Goal: Transaction & Acquisition: Purchase product/service

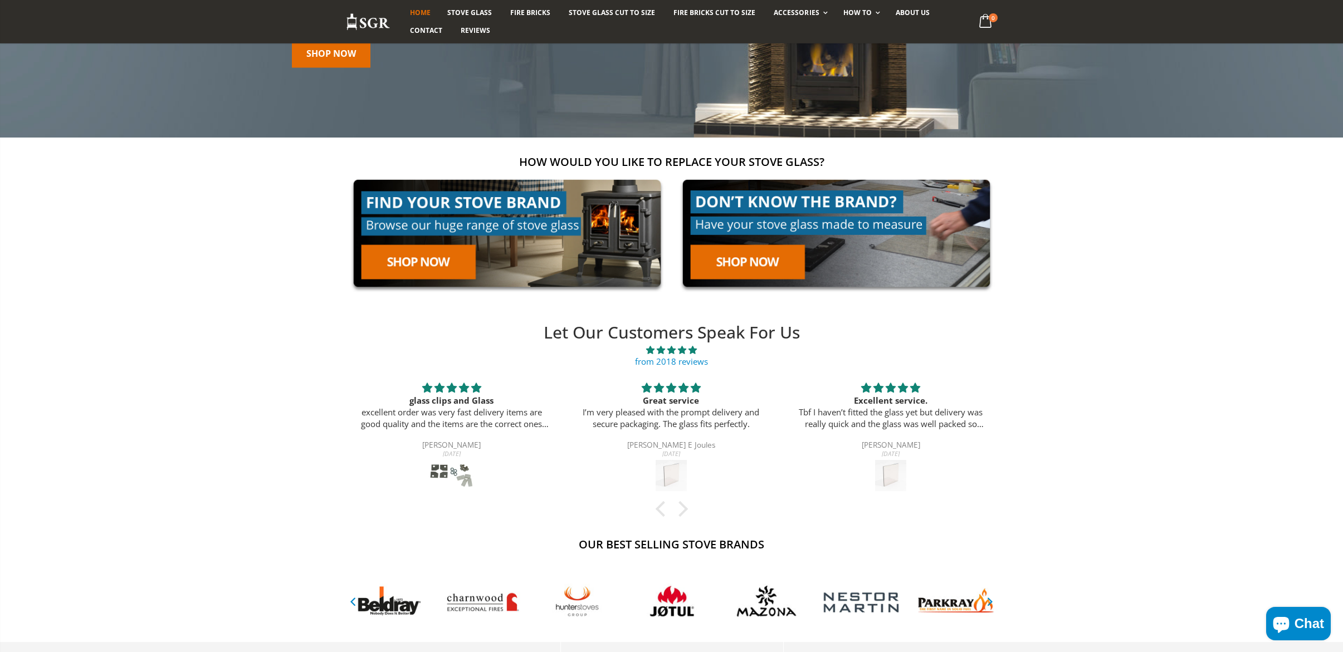
scroll to position [178, 0]
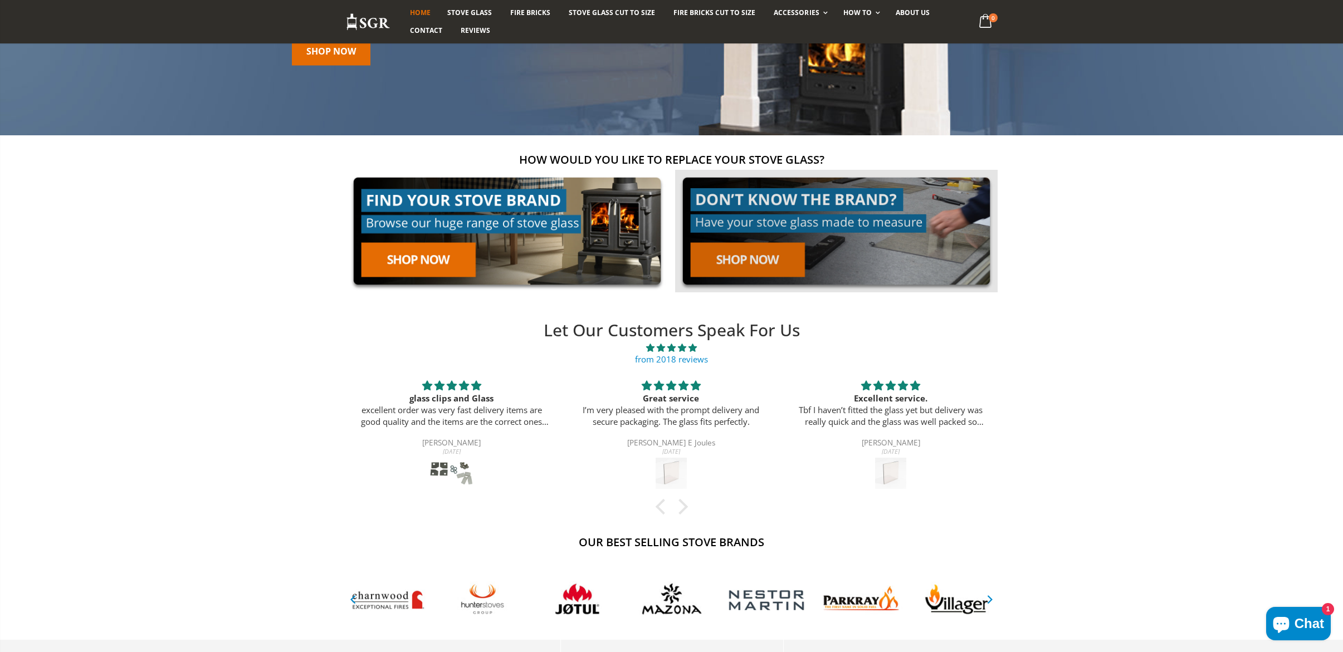
click at [750, 263] on link at bounding box center [836, 231] width 322 height 123
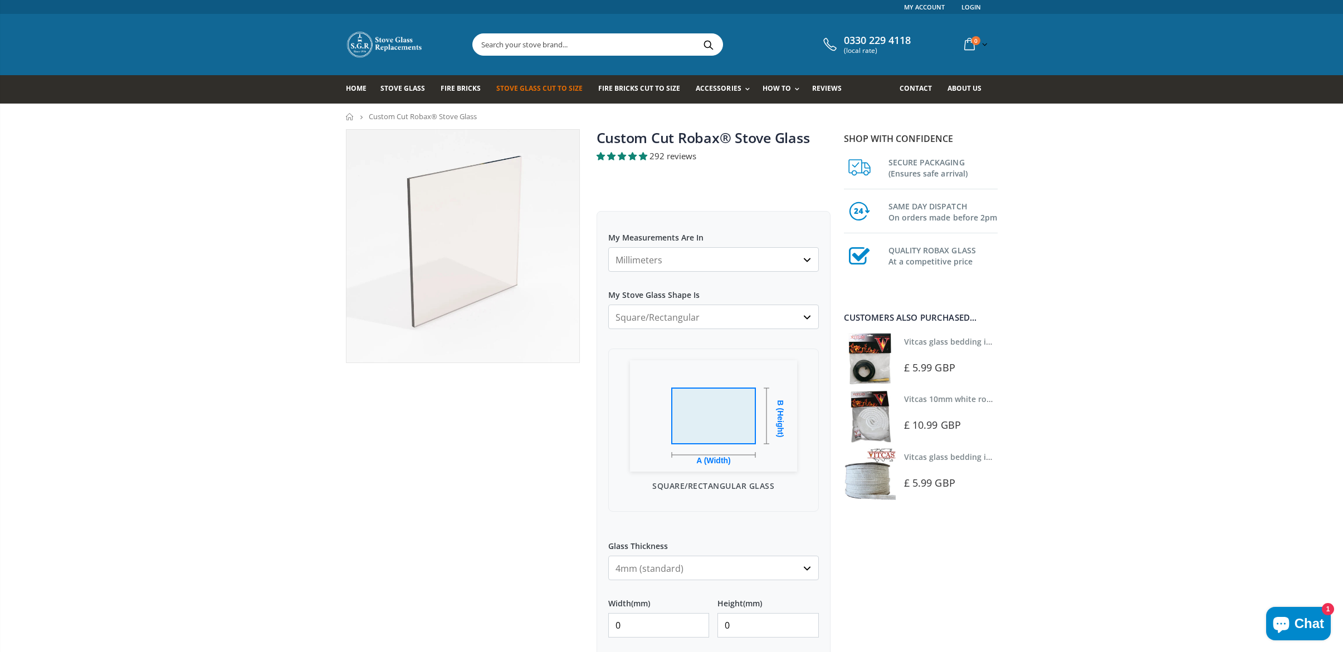
select select "cm"
click option "Centimeters" at bounding box center [0, 0] width 0 height 0
click option "Square/Rectangular" at bounding box center [0, 0] width 0 height 0
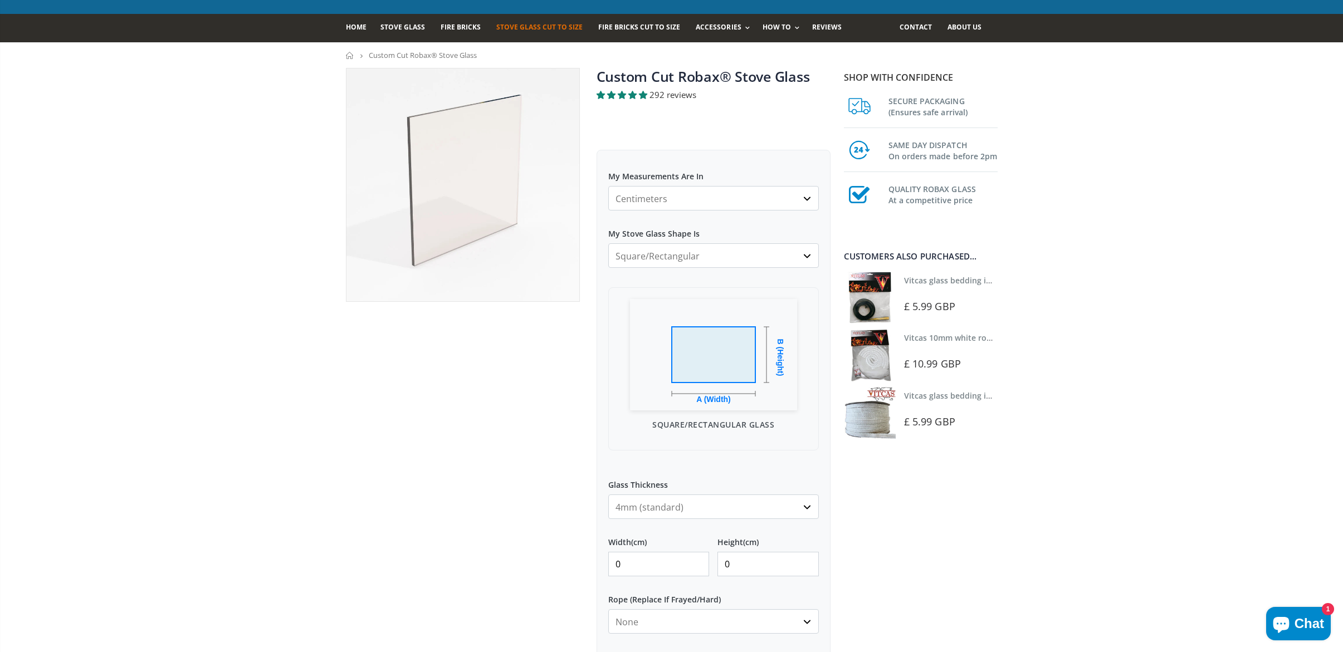
scroll to position [160, 0]
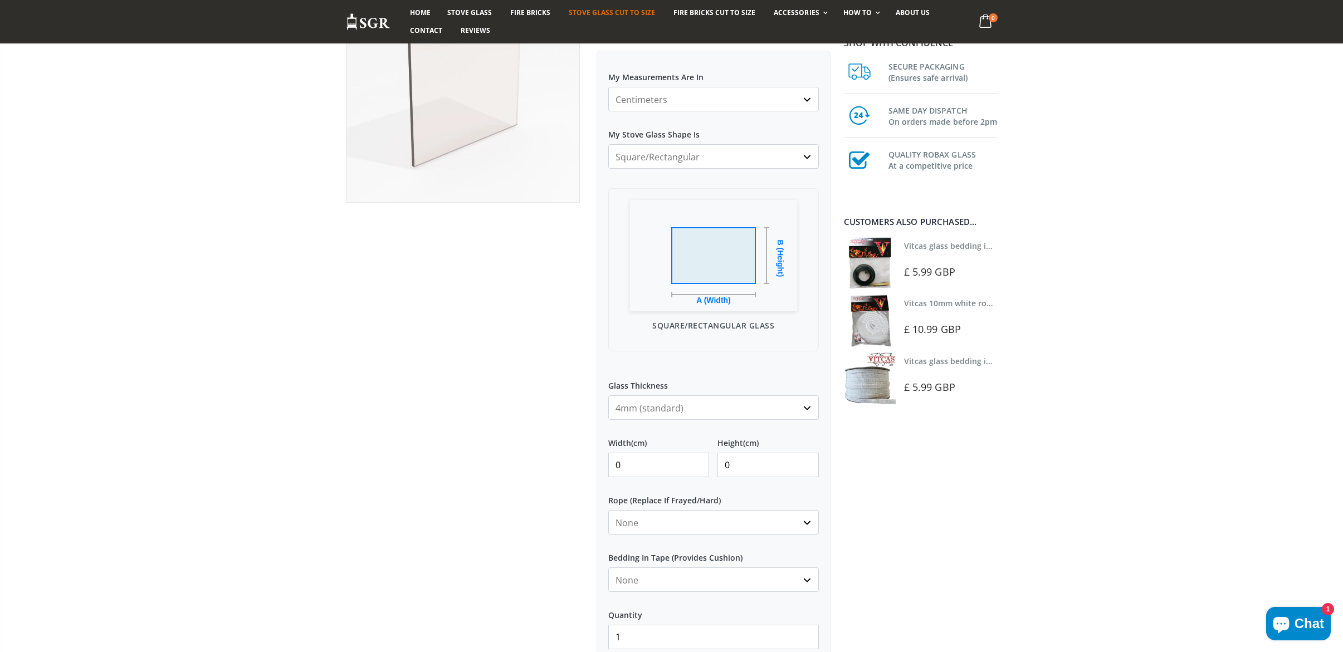
click at [642, 471] on input "0" at bounding box center [658, 465] width 101 height 25
type input "028"
type input "0"
type input "28.5"
click at [743, 471] on input "0" at bounding box center [767, 465] width 101 height 25
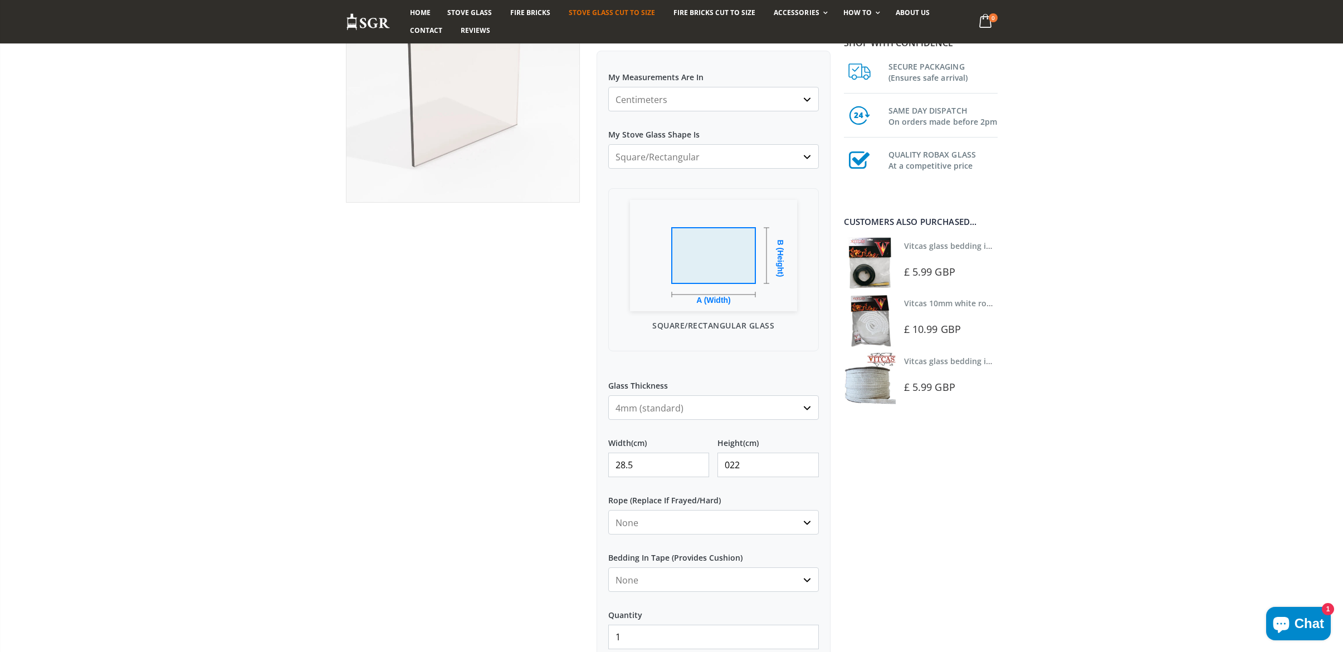
click at [733, 469] on input "022" at bounding box center [767, 465] width 101 height 25
click at [483, 448] on div at bounding box center [462, 355] width 251 height 772
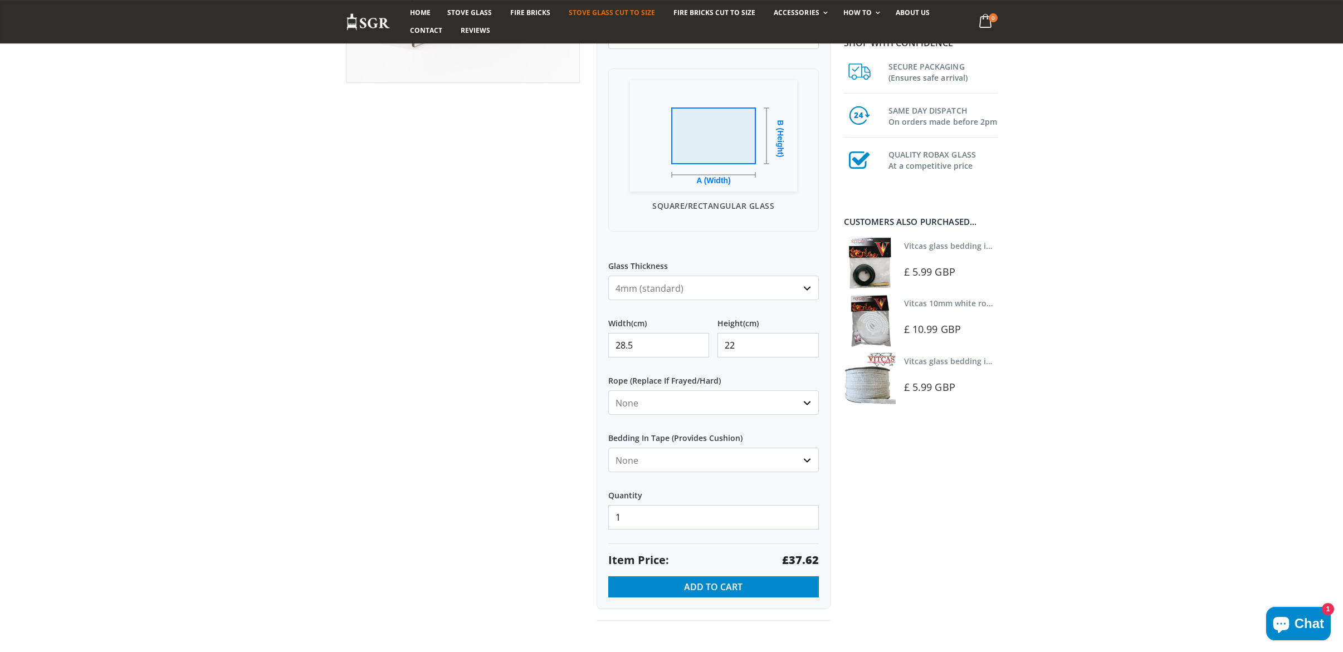
scroll to position [330, 0]
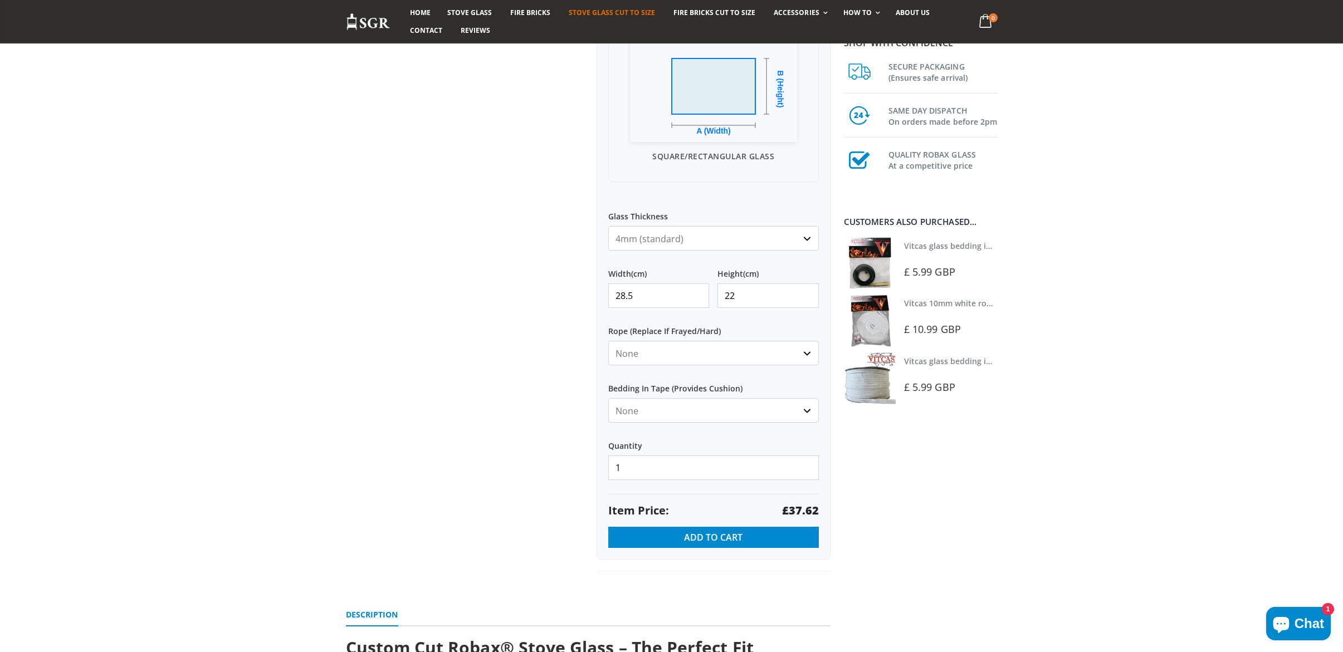
click at [748, 303] on input "22" at bounding box center [767, 295] width 101 height 25
click at [758, 298] on input "22" at bounding box center [767, 295] width 101 height 25
type input "22"
click at [477, 375] on div at bounding box center [462, 186] width 251 height 772
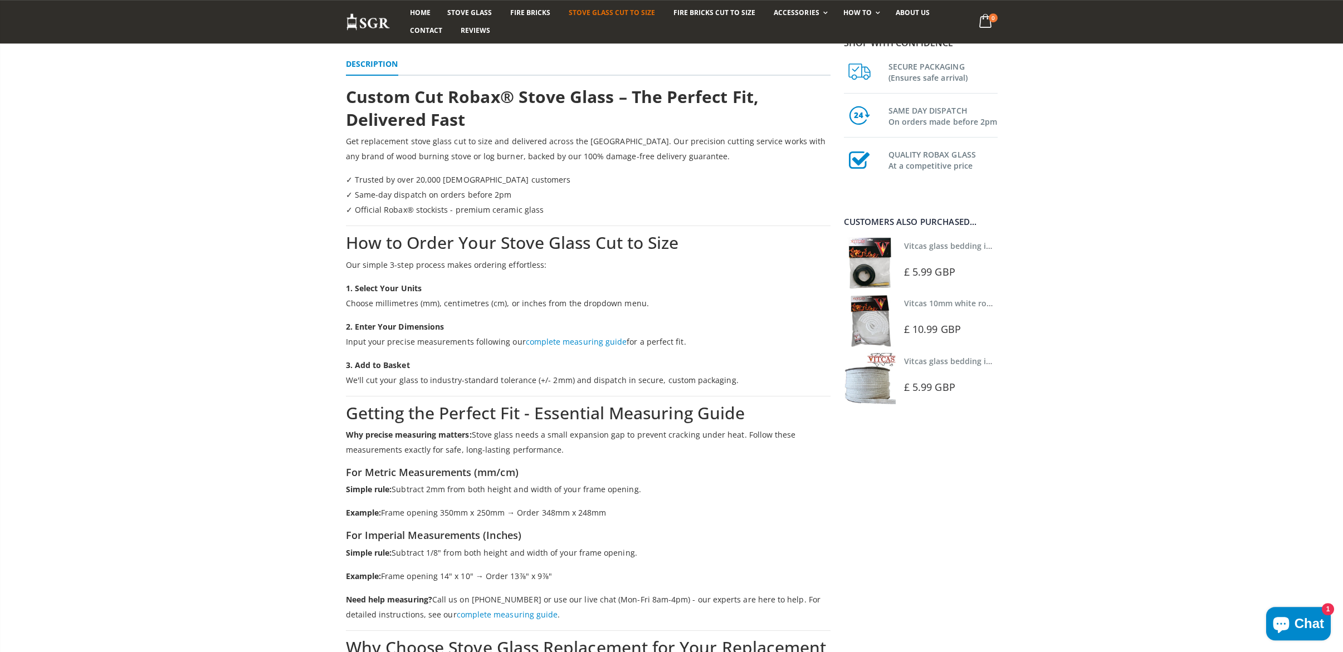
scroll to position [953, 0]
